Goal: Task Accomplishment & Management: Manage account settings

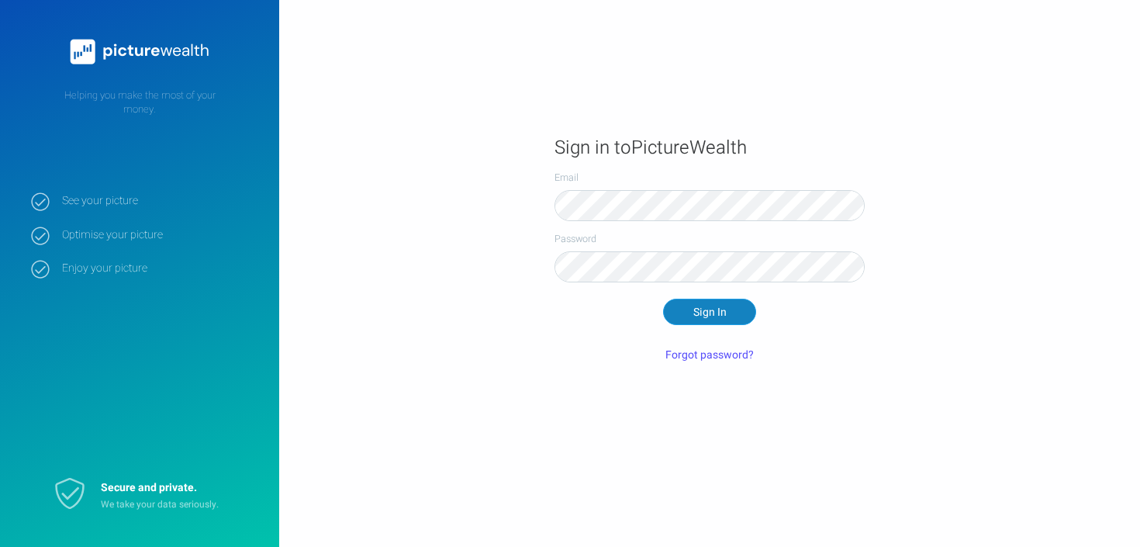
click at [699, 316] on button "Sign In" at bounding box center [709, 312] width 93 height 26
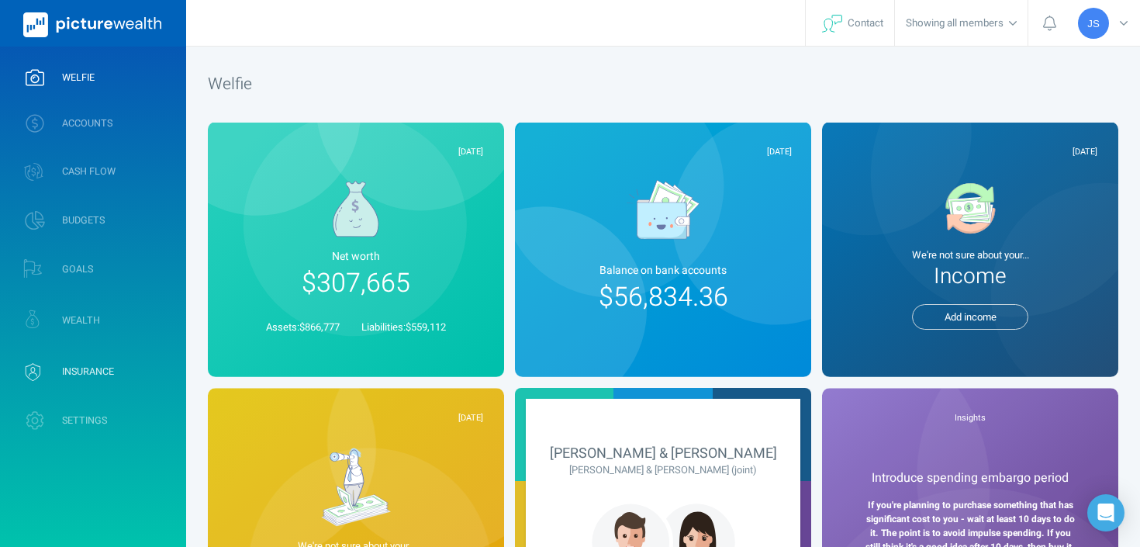
click at [73, 382] on link "INSURANCE" at bounding box center [93, 372] width 186 height 46
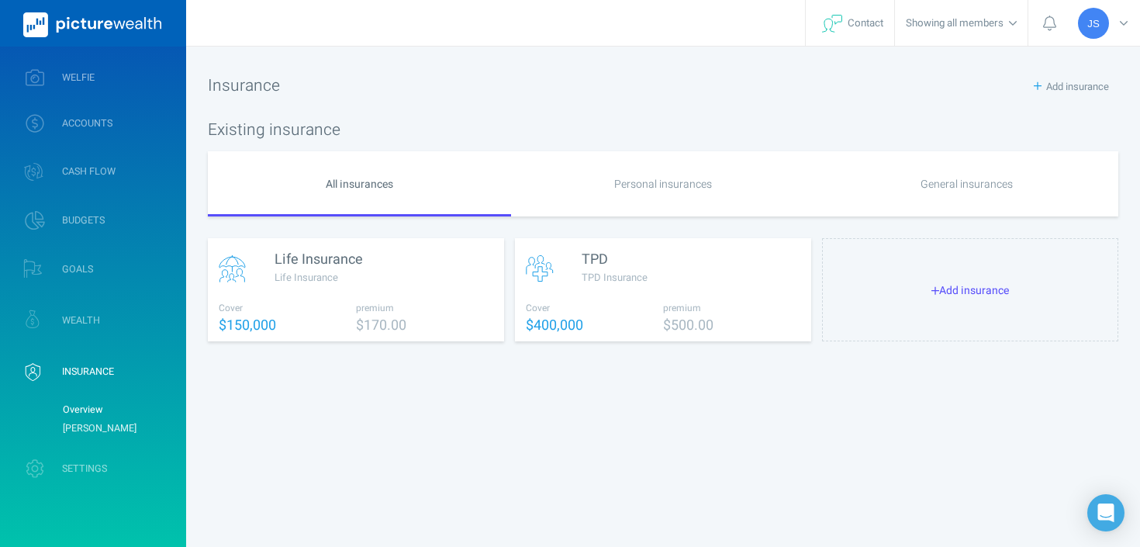
click at [83, 423] on link "[PERSON_NAME]" at bounding box center [118, 428] width 126 height 19
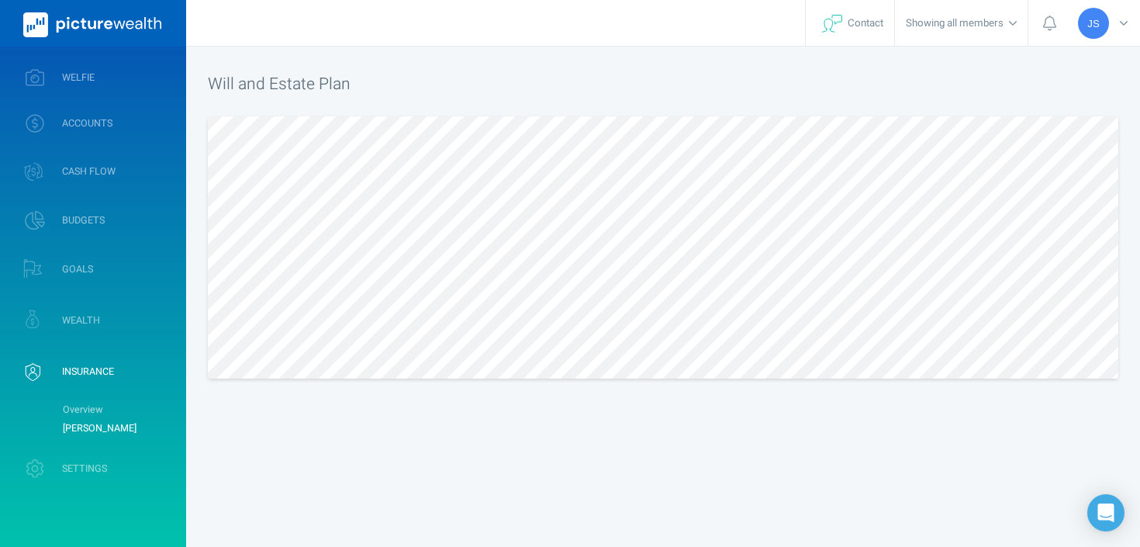
click at [83, 419] on link "[PERSON_NAME]" at bounding box center [118, 428] width 126 height 19
click at [86, 408] on link "Overview" at bounding box center [118, 409] width 126 height 19
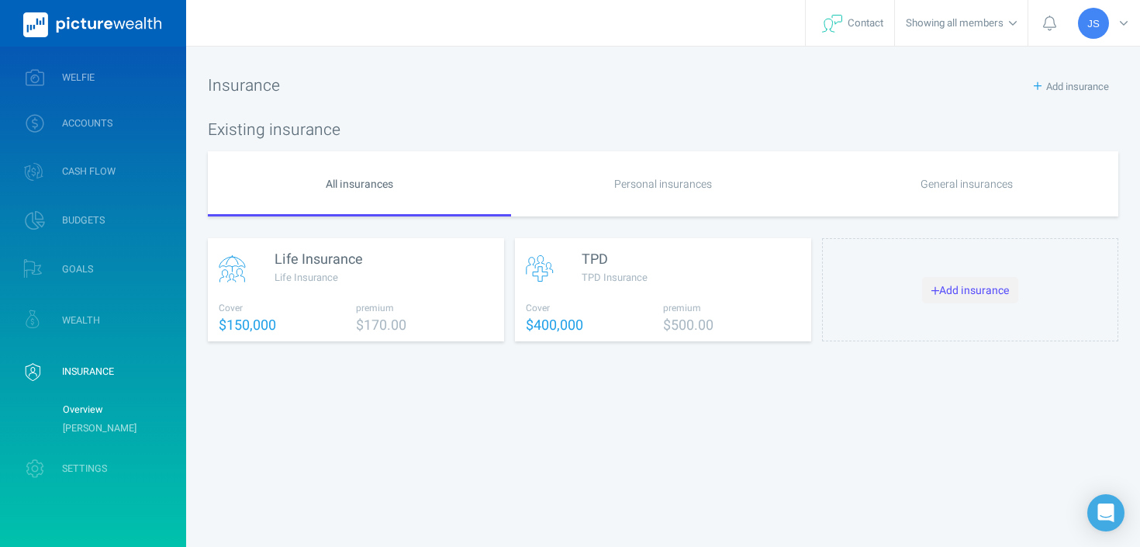
click at [954, 292] on button "Add insurance" at bounding box center [970, 290] width 97 height 26
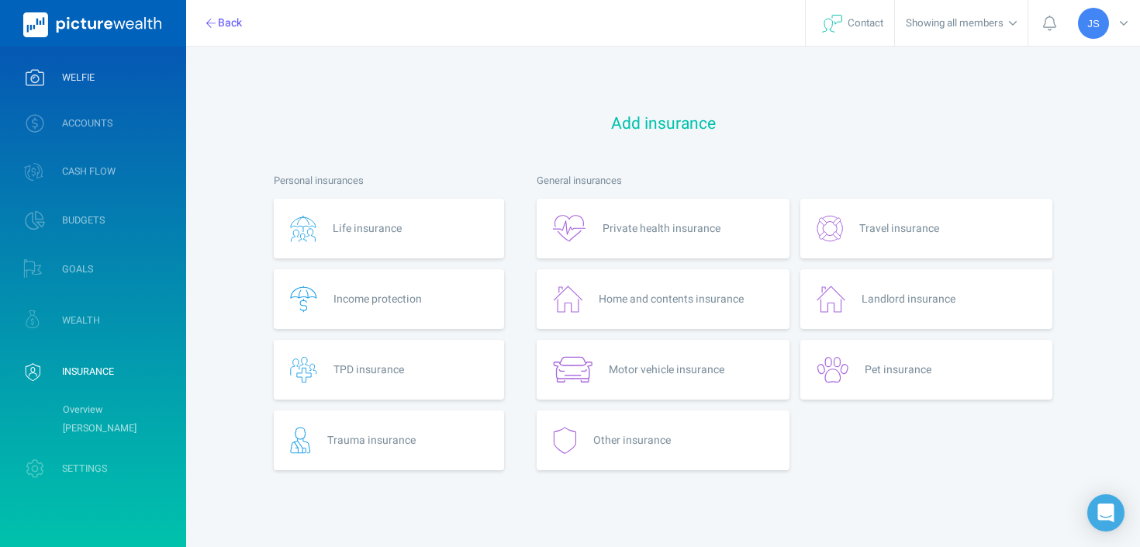
click at [88, 77] on span "WELFIE" at bounding box center [78, 77] width 33 height 12
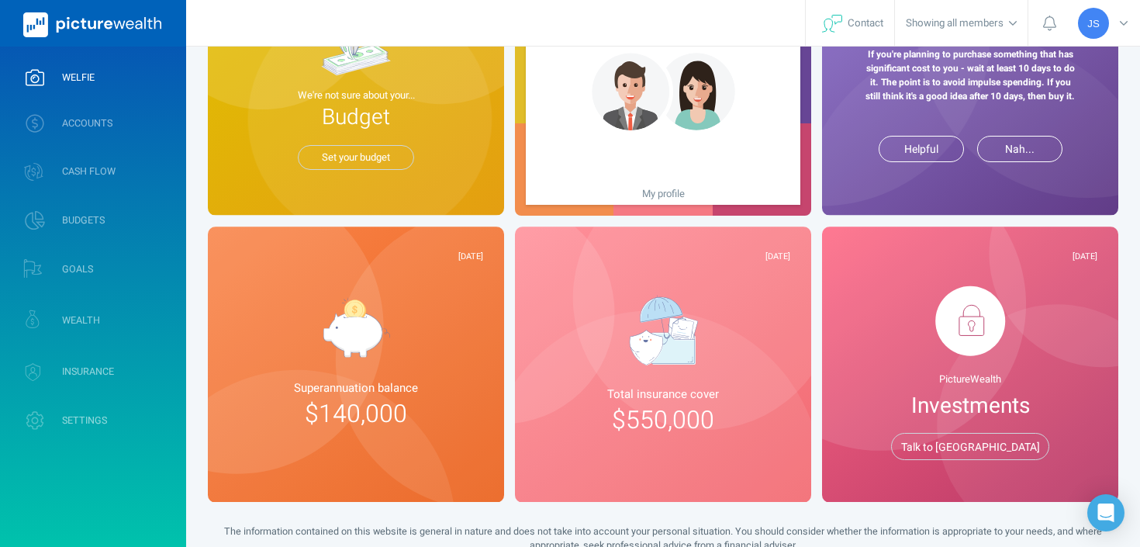
scroll to position [502, 0]
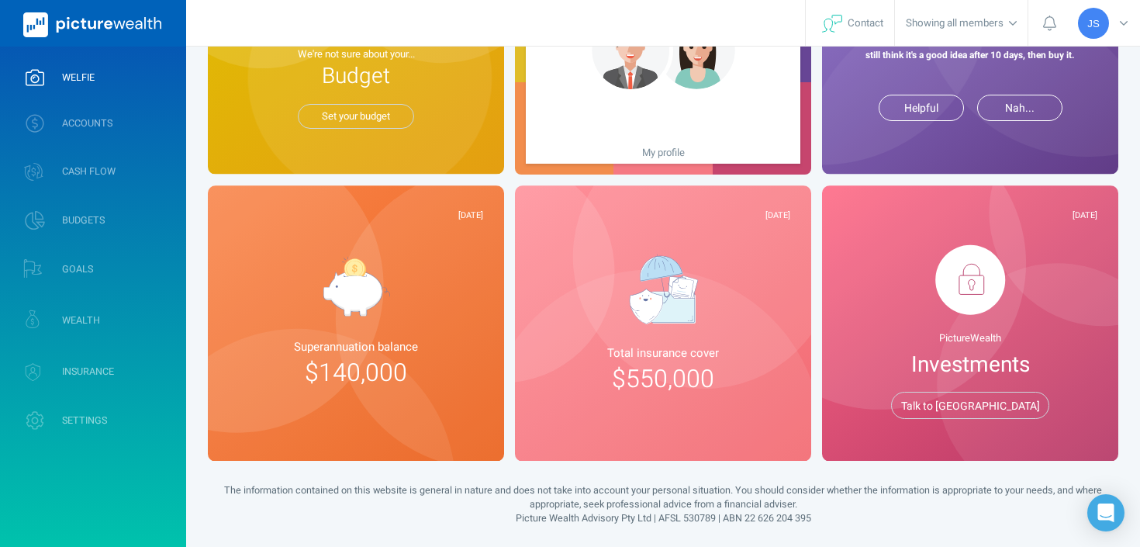
click at [761, 388] on div "Total insurance cover $550,000" at bounding box center [663, 372] width 254 height 56
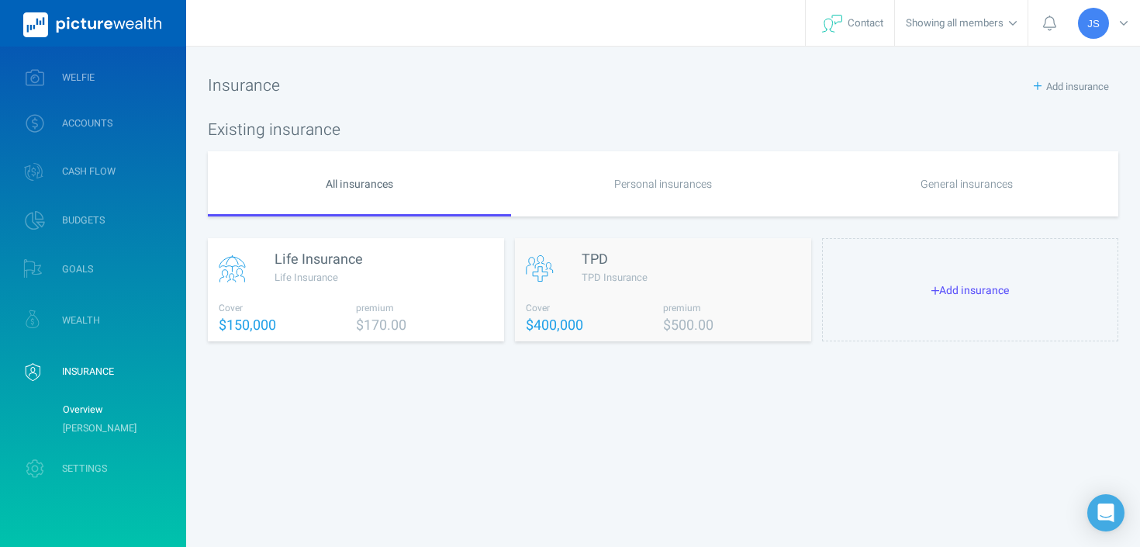
click at [682, 279] on div "TPD Insurance" at bounding box center [691, 284] width 219 height 29
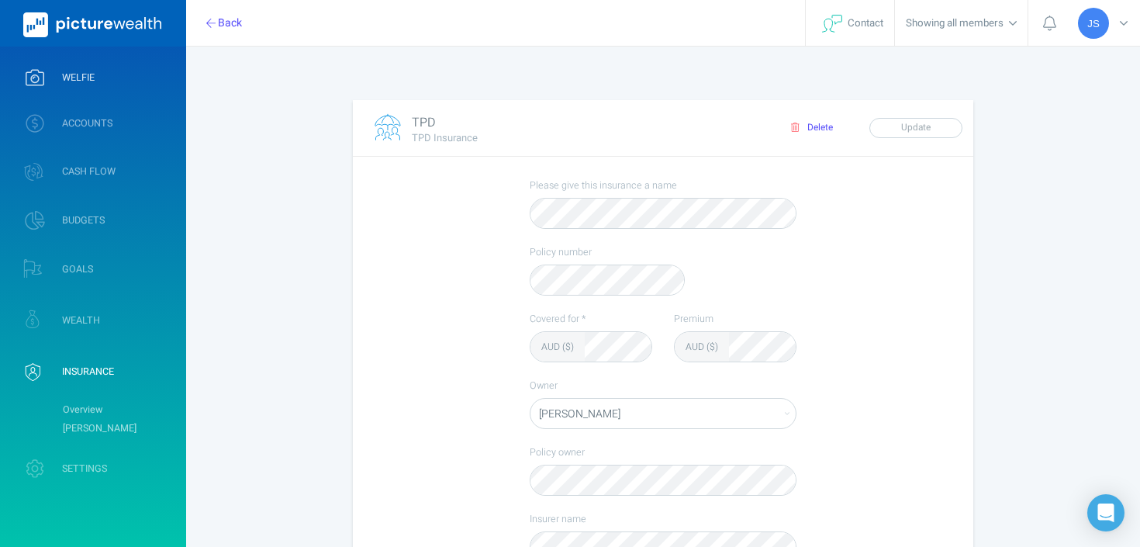
click at [78, 87] on link "WELFIE" at bounding box center [93, 77] width 186 height 40
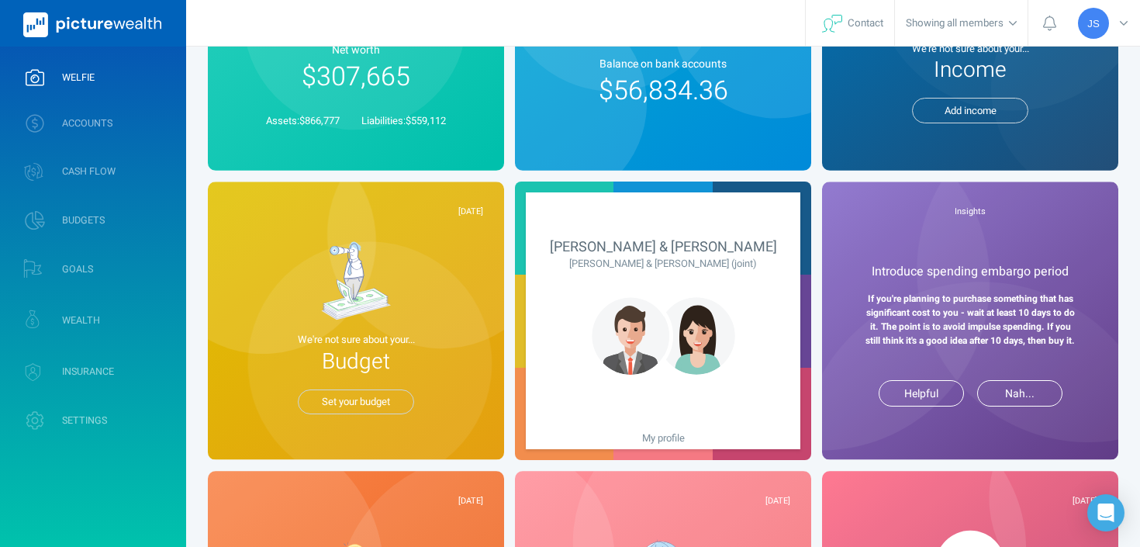
scroll to position [226, 0]
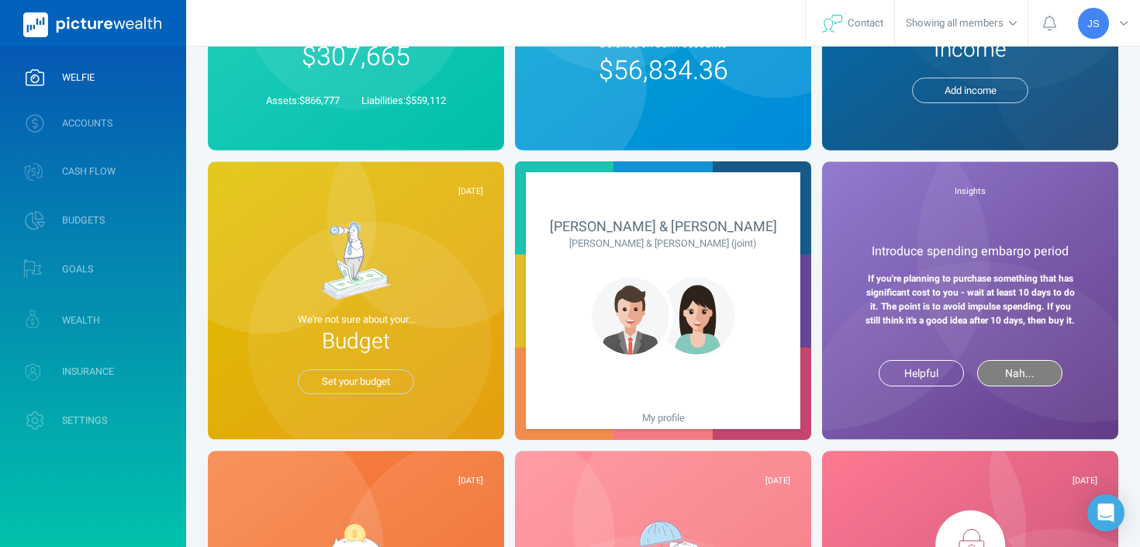
click at [1045, 386] on button "Nah..." at bounding box center [1019, 373] width 85 height 26
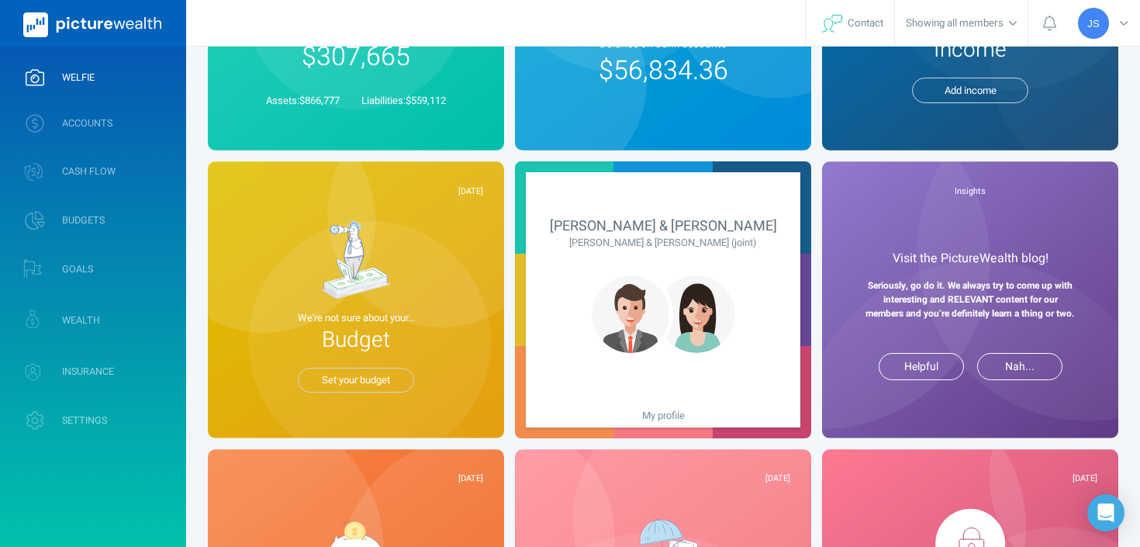
click at [1115, 378] on div "Insights Visit the PictureWealth blog! Seriously, go do it. We always try to co…" at bounding box center [970, 299] width 296 height 276
